Goal: Information Seeking & Learning: Learn about a topic

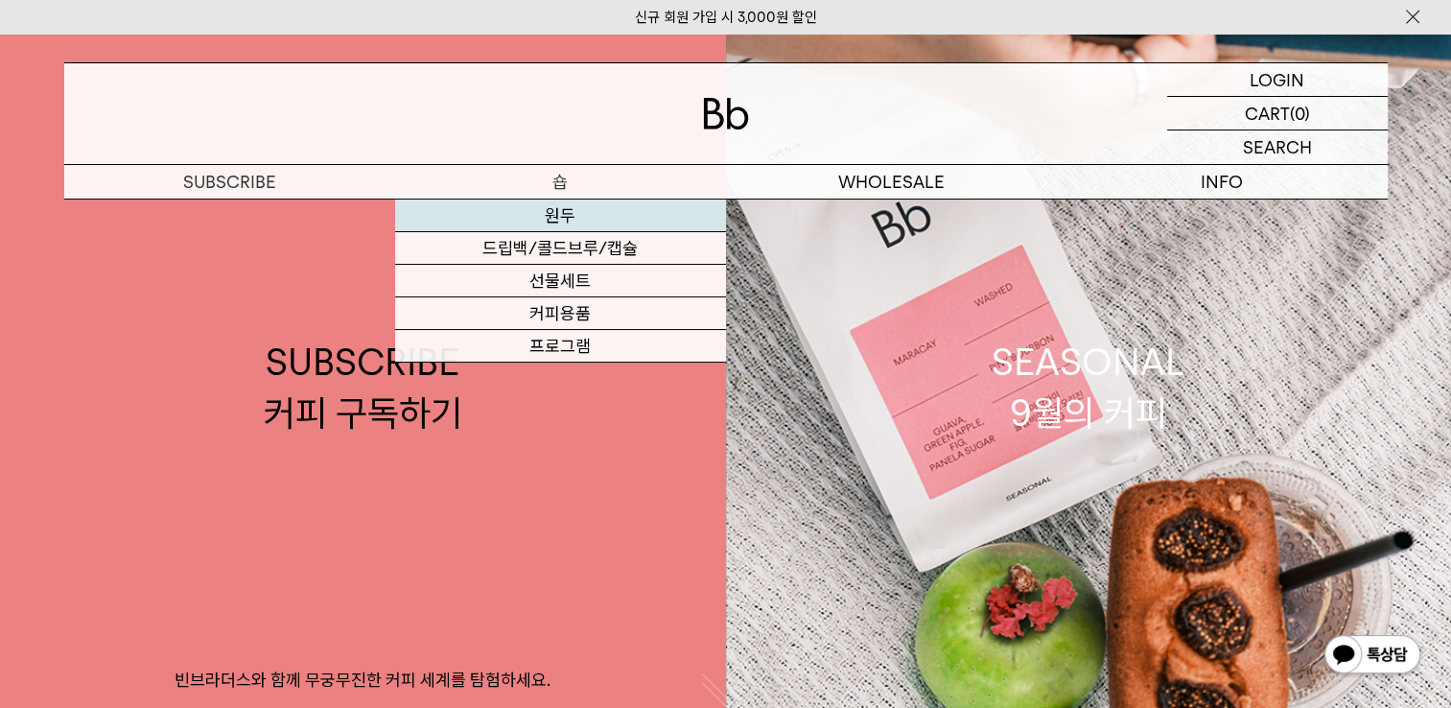
click at [560, 206] on link "원두" at bounding box center [560, 215] width 331 height 33
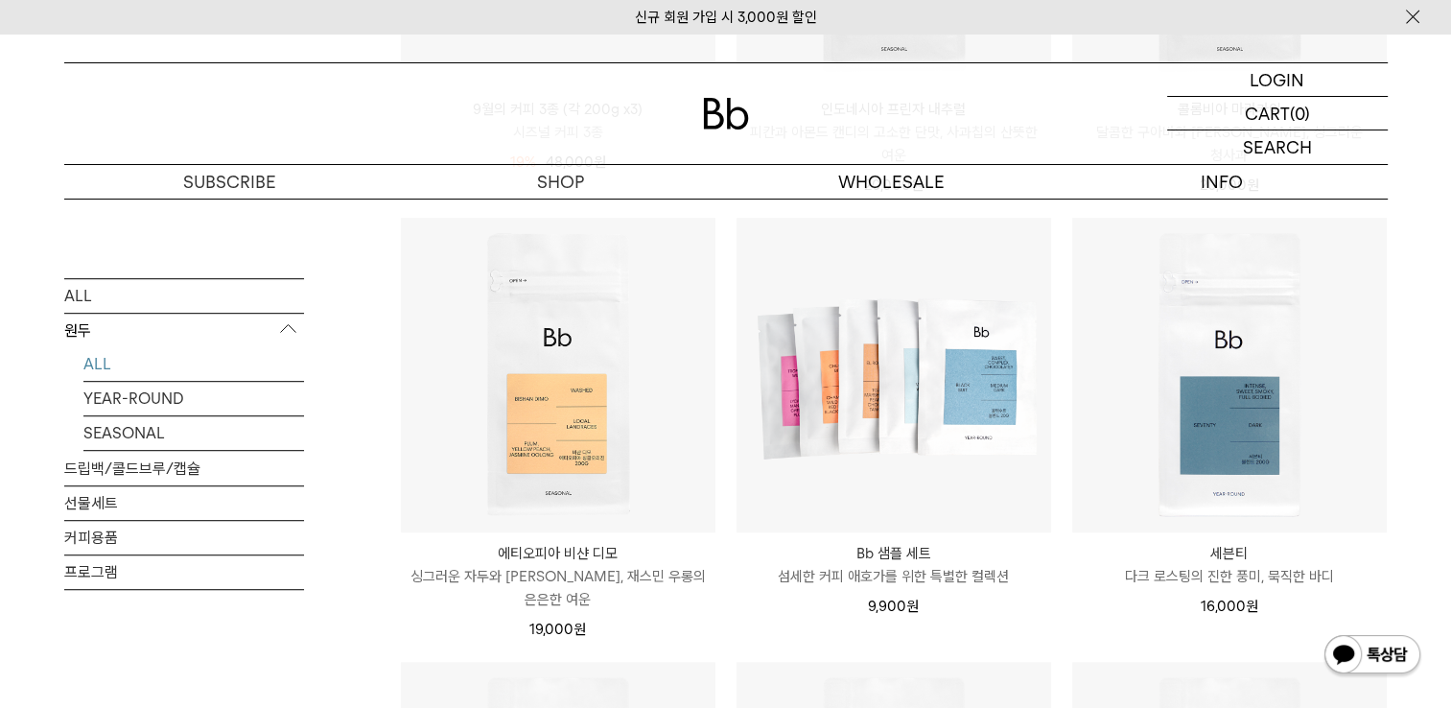
scroll to position [1055, 0]
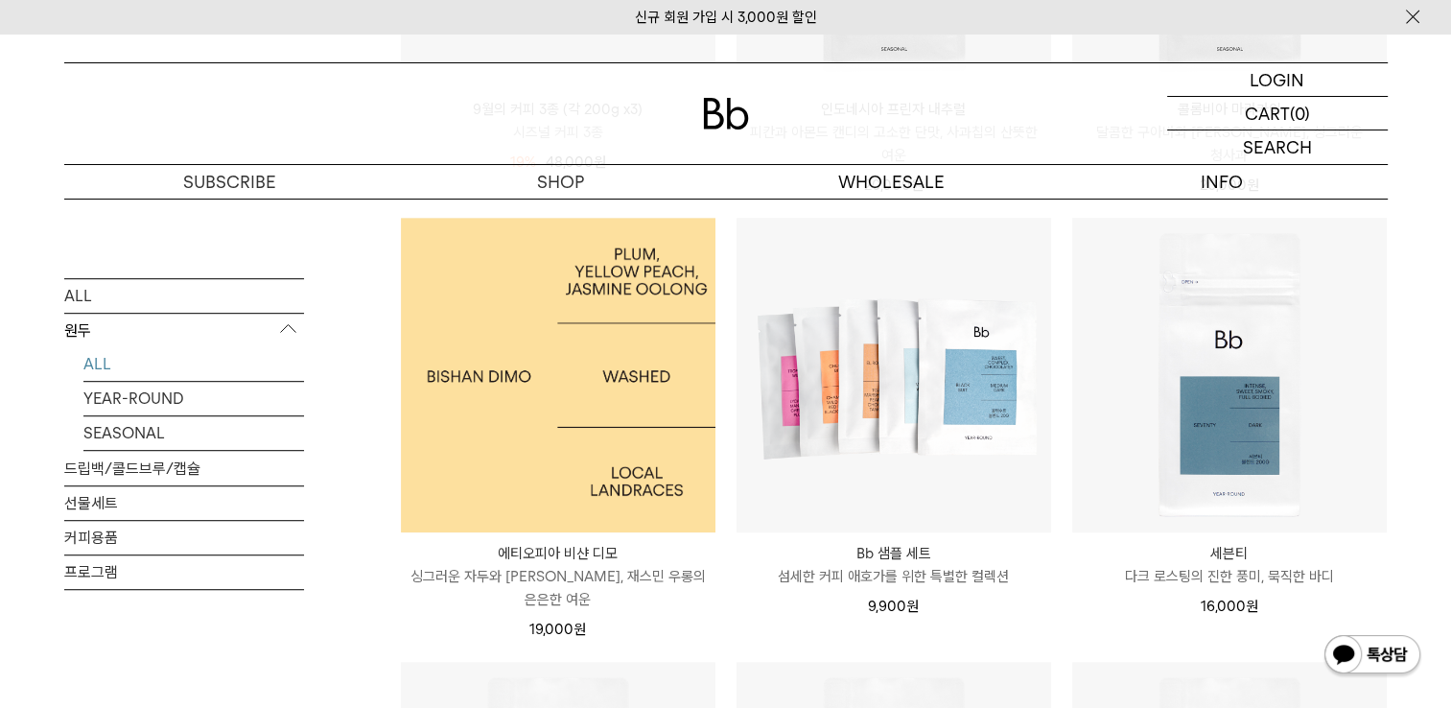
click at [569, 425] on img at bounding box center [558, 375] width 315 height 315
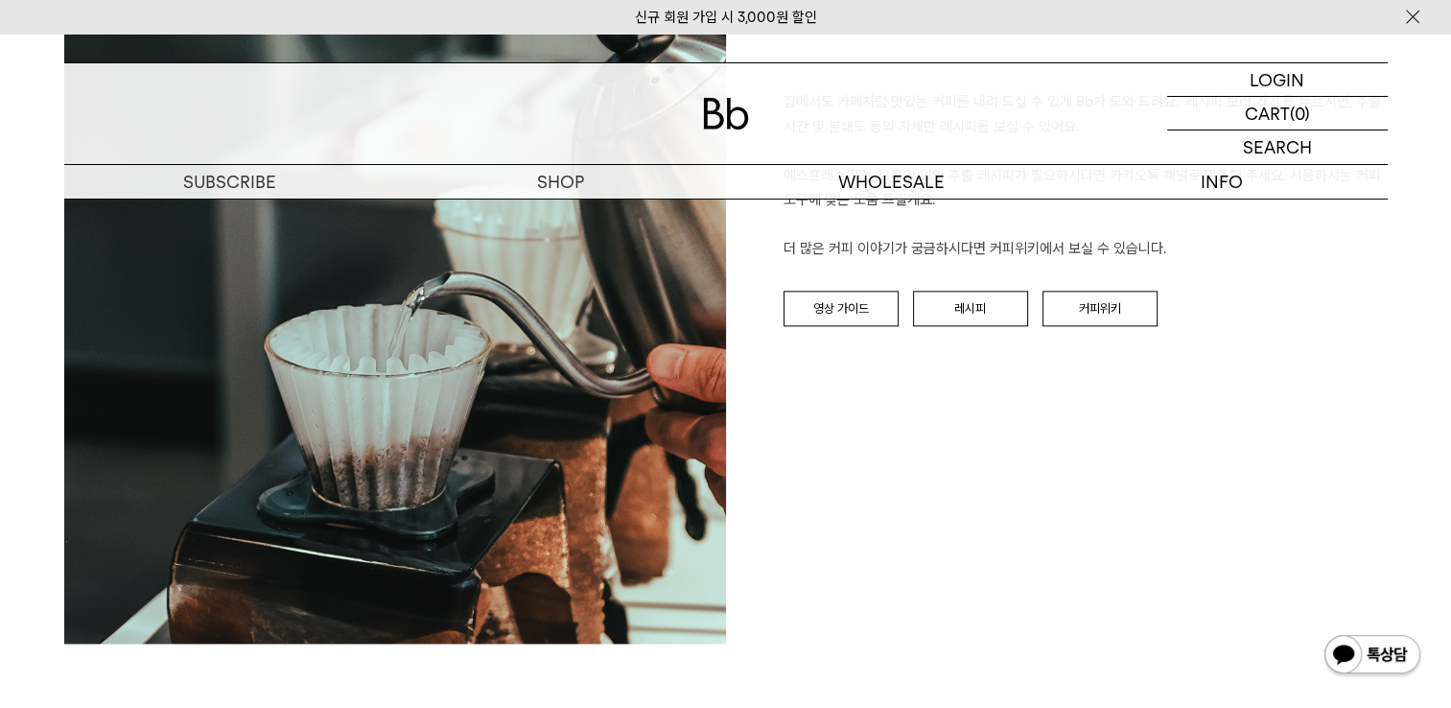
scroll to position [2302, 0]
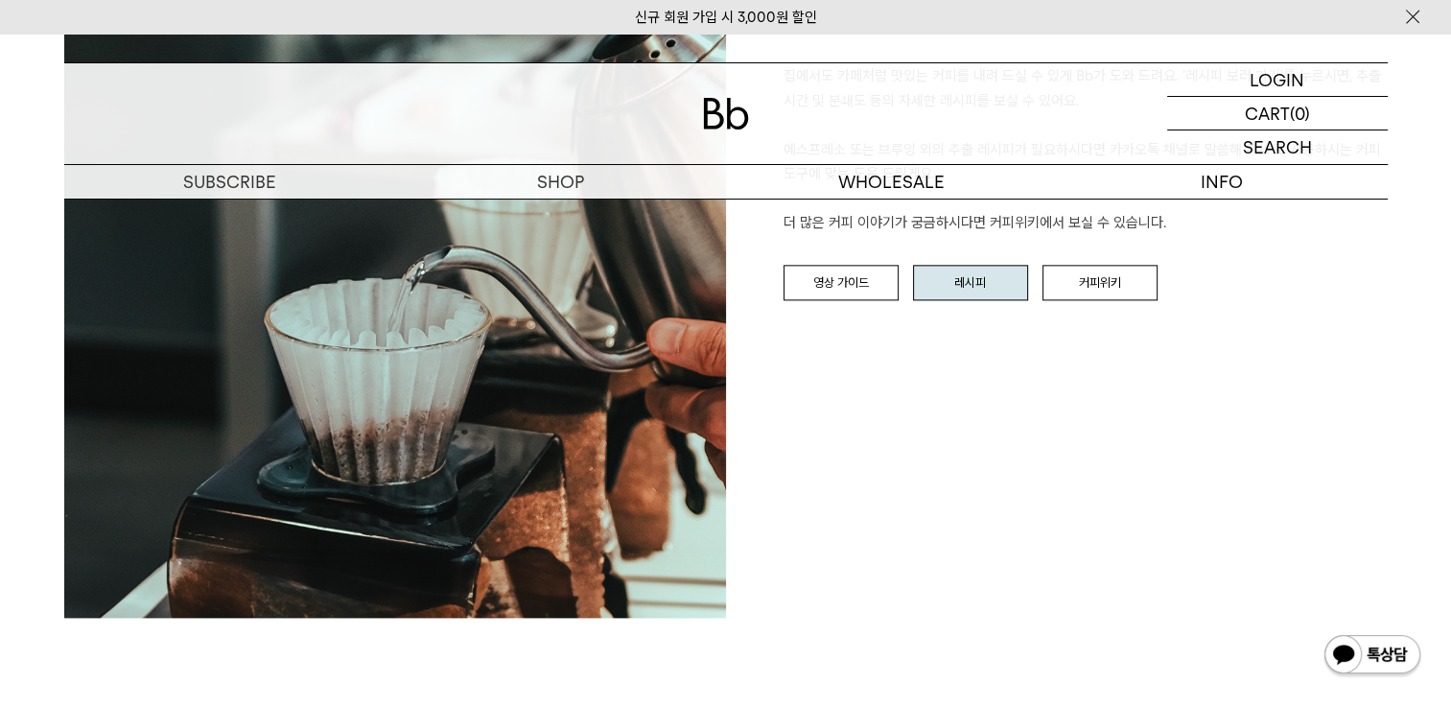
click at [974, 285] on link "레시피" at bounding box center [970, 283] width 115 height 36
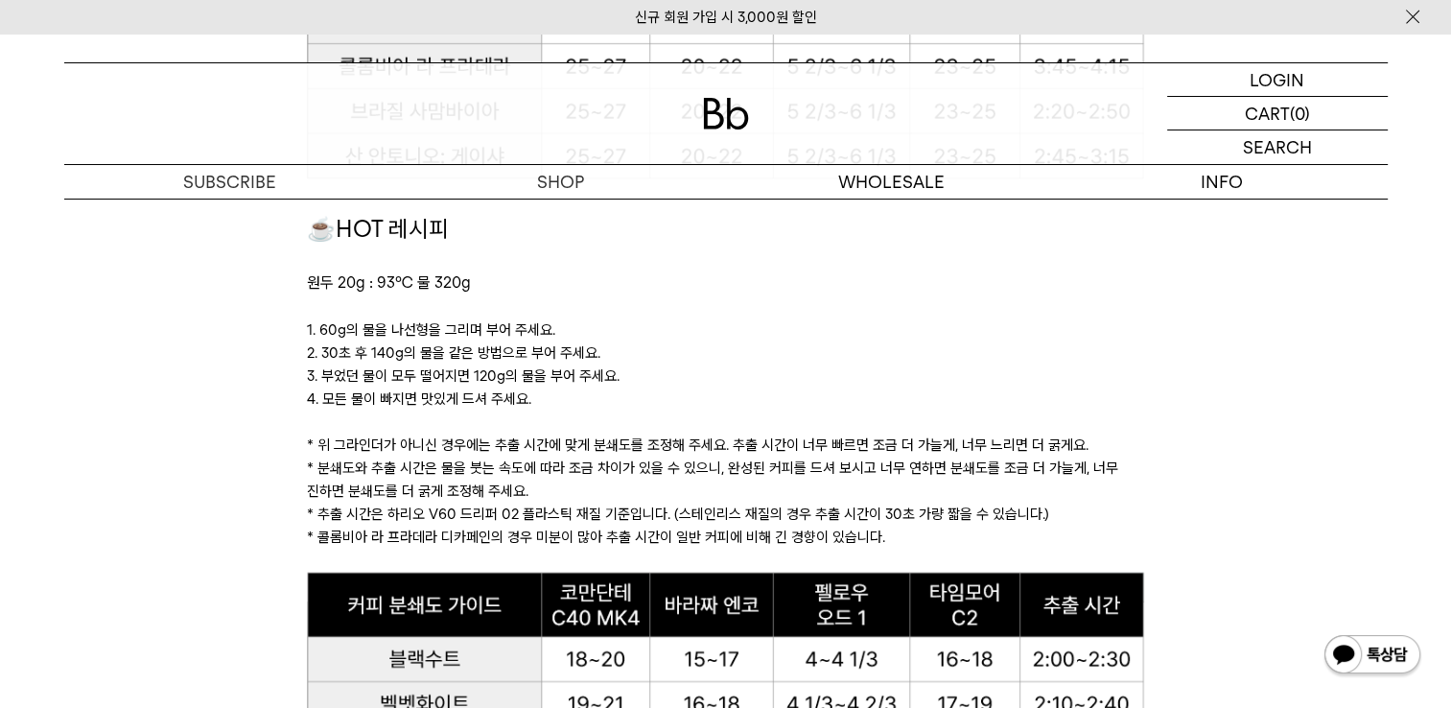
scroll to position [1822, 0]
